Goal: Complete application form: Complete application form

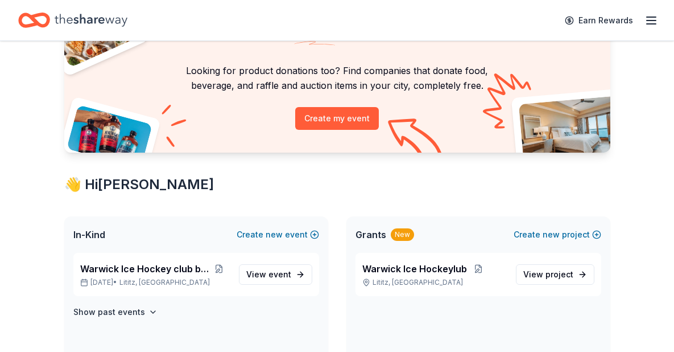
scroll to position [79, 0]
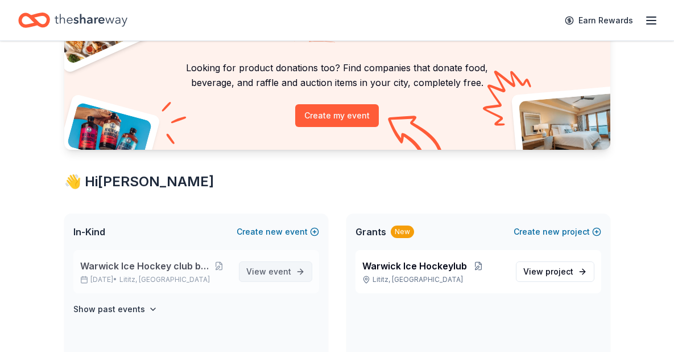
click at [269, 268] on span "View event" at bounding box center [268, 272] width 45 height 14
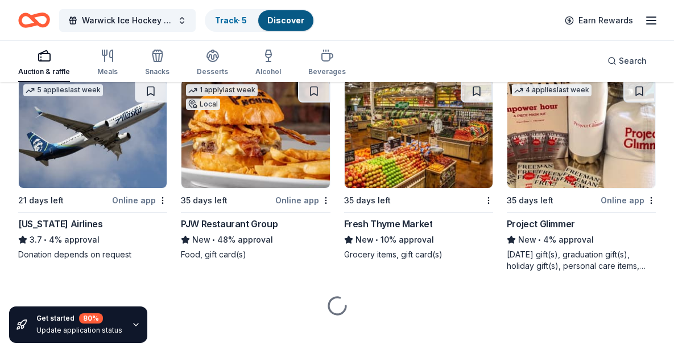
scroll to position [6431, 0]
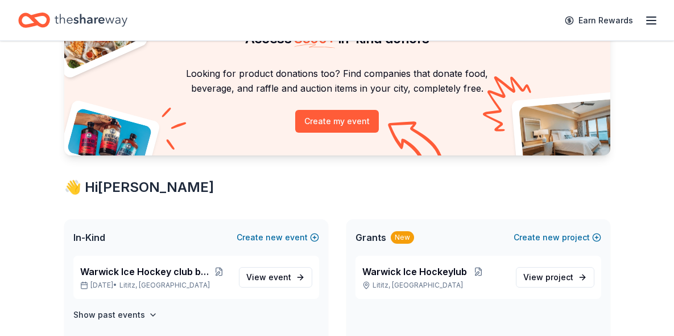
scroll to position [73, 0]
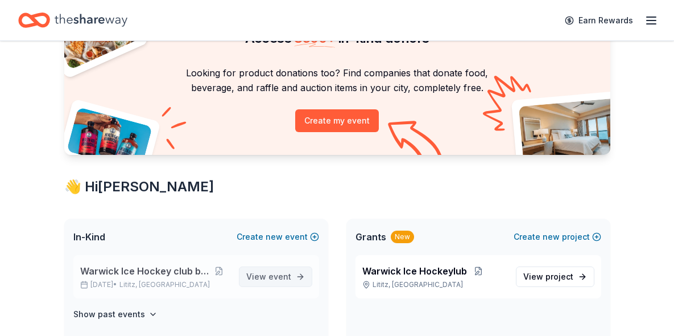
click at [292, 271] on link "View event" at bounding box center [275, 276] width 73 height 20
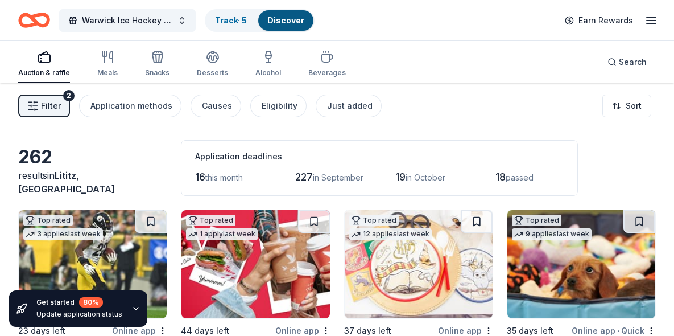
click at [646, 20] on icon "button" at bounding box center [652, 21] width 14 height 14
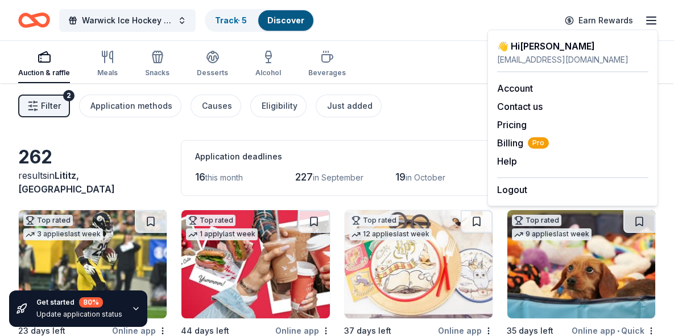
click at [456, 88] on div "Filter 2 Application methods Causes Eligibility Just added Sort" at bounding box center [337, 106] width 674 height 46
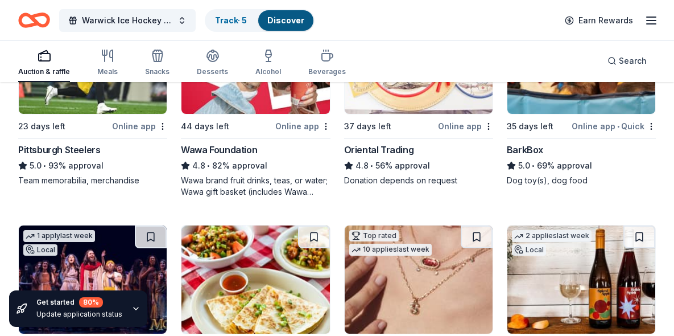
scroll to position [207, 0]
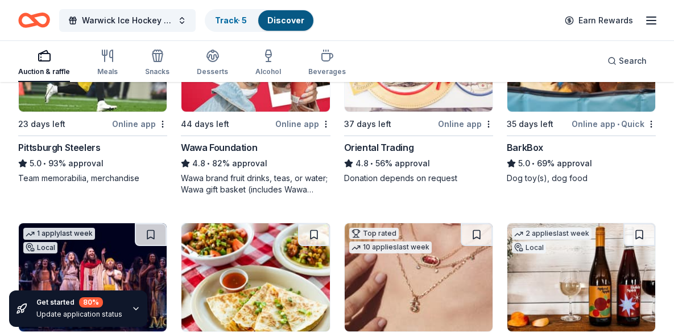
click at [313, 127] on div "Online app" at bounding box center [302, 124] width 55 height 14
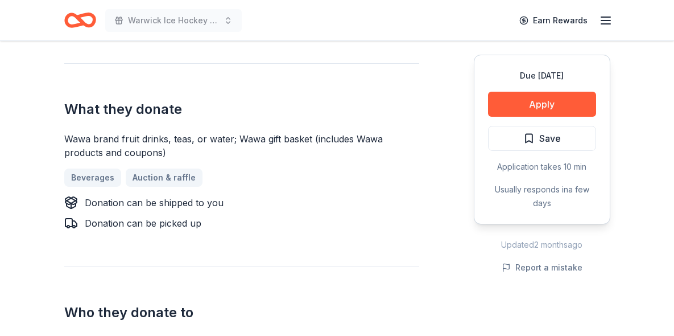
scroll to position [535, 0]
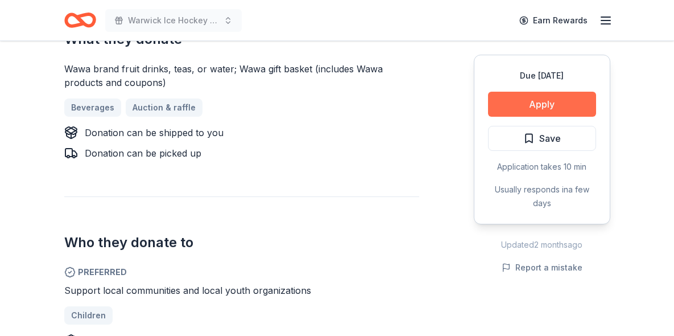
click at [494, 113] on button "Apply" at bounding box center [542, 104] width 108 height 25
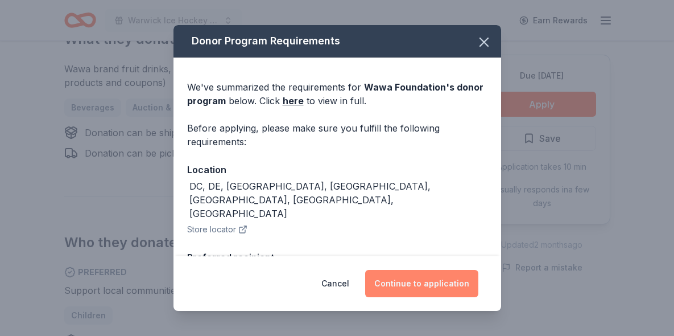
click at [415, 275] on button "Continue to application" at bounding box center [421, 283] width 113 height 27
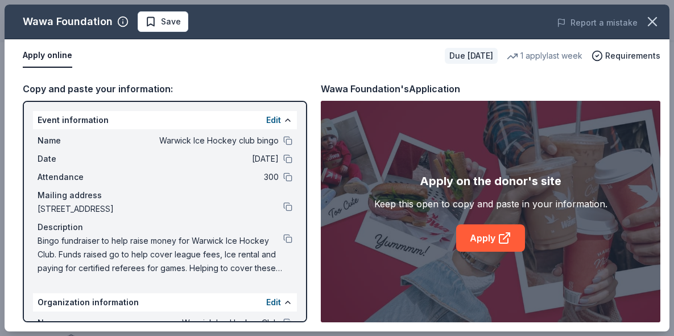
drag, startPoint x: 35, startPoint y: 135, endPoint x: 184, endPoint y: 177, distance: 154.4
click at [181, 177] on div "Name Warwick Ice Hockey club bingo Date 10/24/25 Attendance 300 Mailing address…" at bounding box center [165, 204] width 264 height 150
click at [36, 242] on div "Name Warwick Ice Hockey club bingo Date 10/24/25 Attendance 300 Mailing address…" at bounding box center [165, 204] width 264 height 150
click at [287, 242] on button at bounding box center [287, 238] width 9 height 9
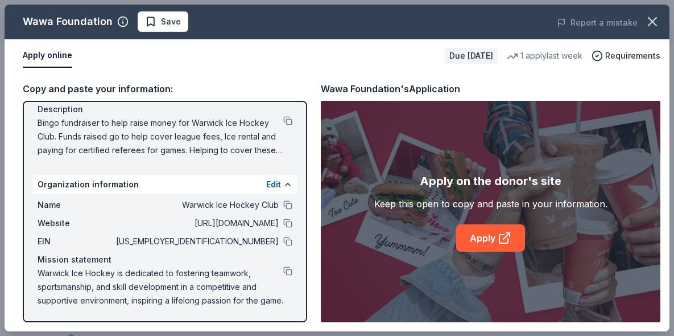
scroll to position [118, 0]
click at [286, 240] on button at bounding box center [287, 241] width 9 height 9
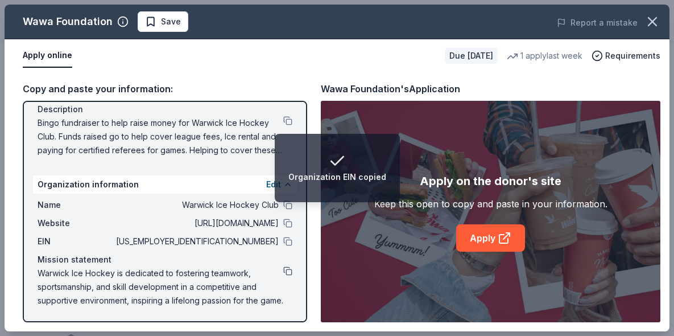
click at [289, 273] on button at bounding box center [287, 270] width 9 height 9
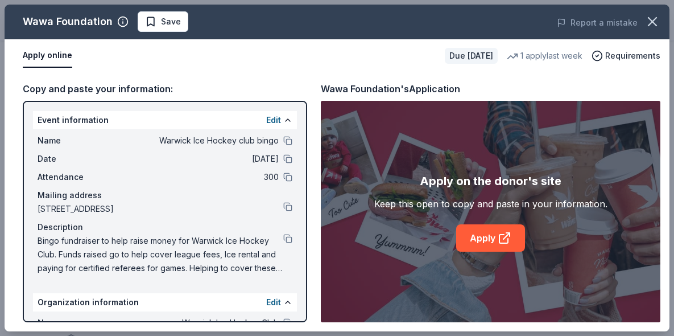
scroll to position [0, 0]
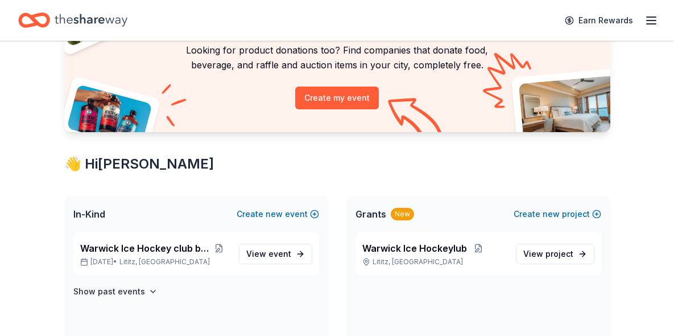
scroll to position [105, 0]
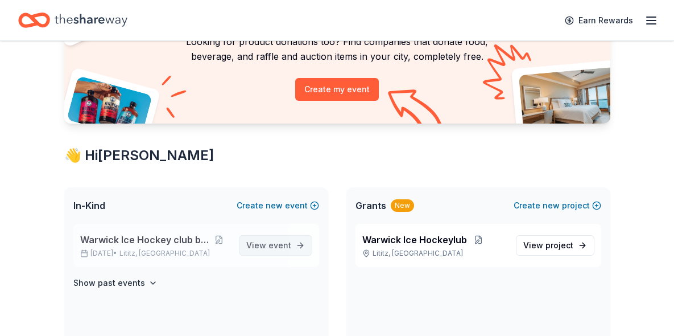
click at [270, 239] on span "View event" at bounding box center [268, 245] width 45 height 14
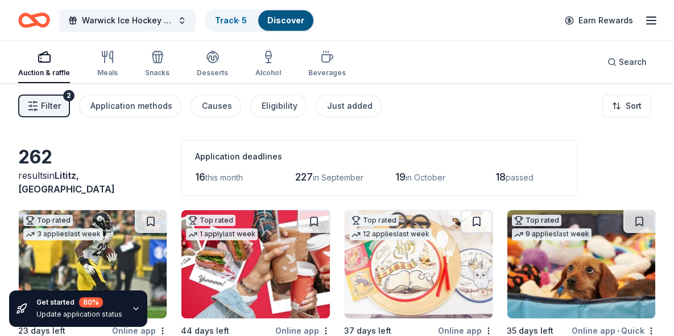
click at [215, 305] on img at bounding box center [256, 264] width 148 height 108
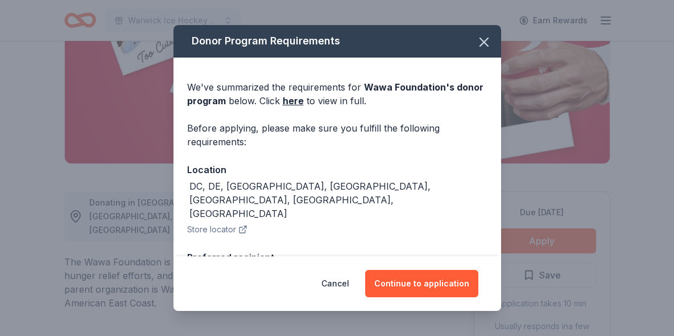
scroll to position [182, 0]
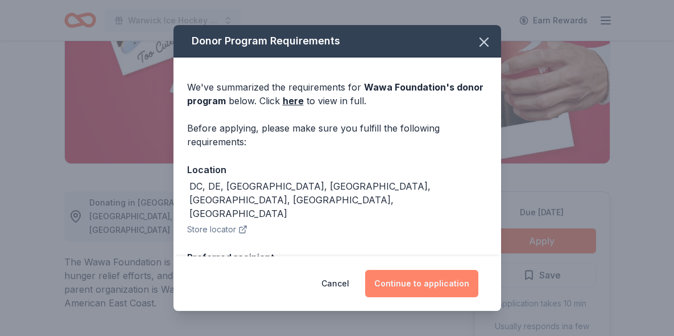
click at [403, 278] on button "Continue to application" at bounding box center [421, 283] width 113 height 27
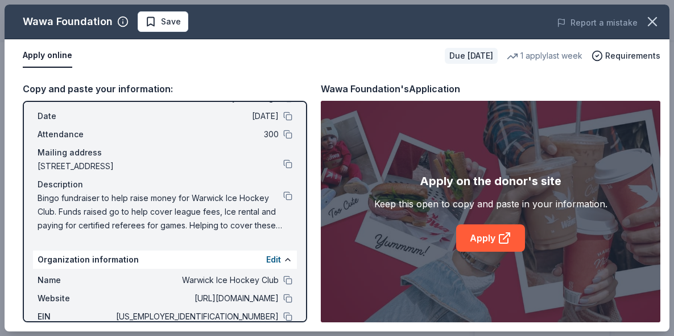
scroll to position [90, 0]
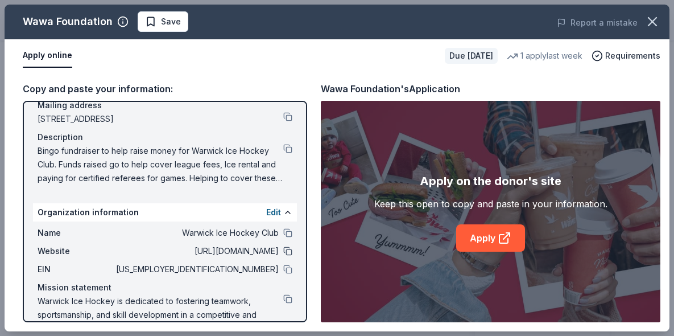
click at [286, 252] on button at bounding box center [287, 250] width 9 height 9
